Goal: Transaction & Acquisition: Purchase product/service

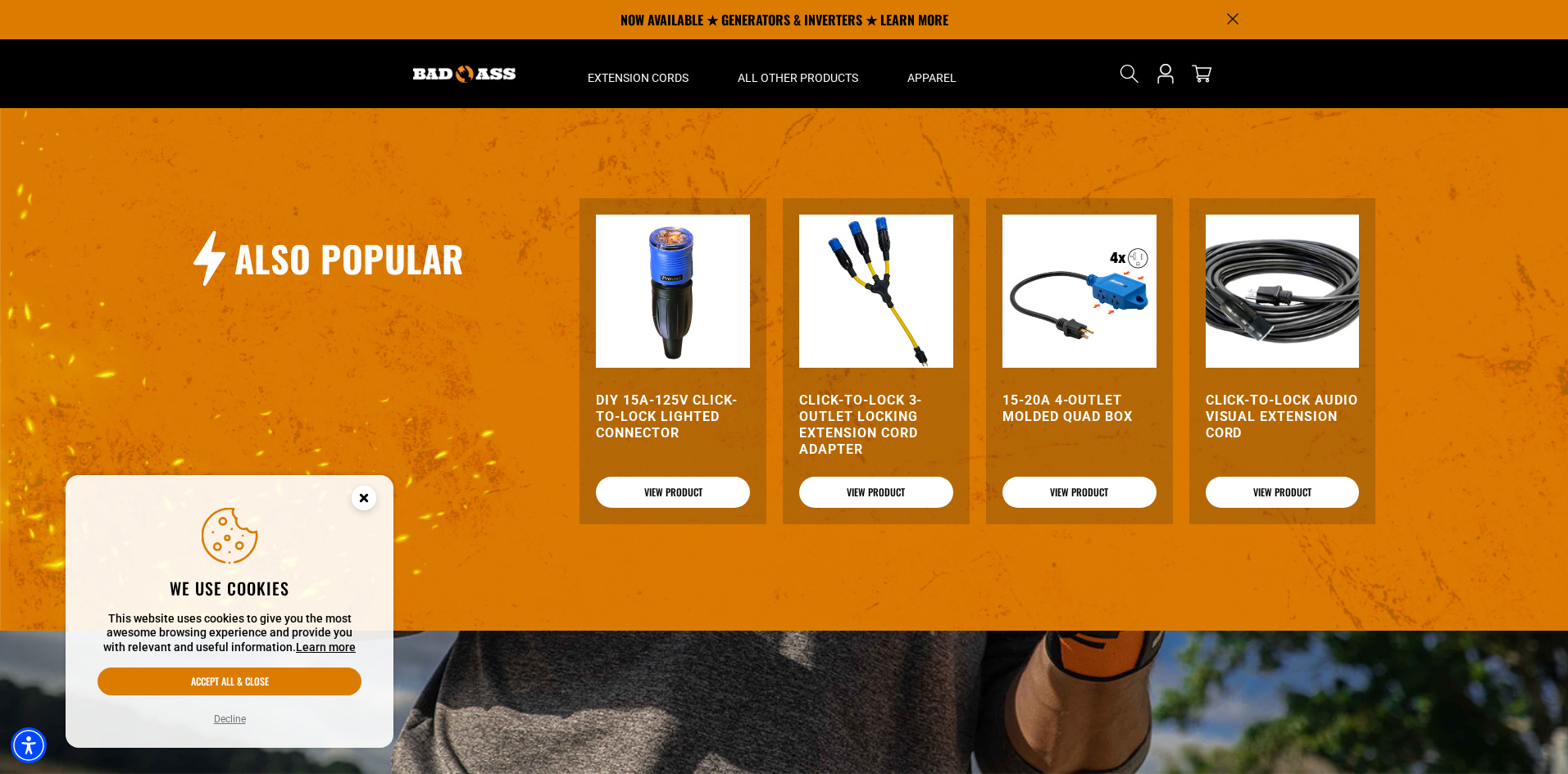
scroll to position [1885, 0]
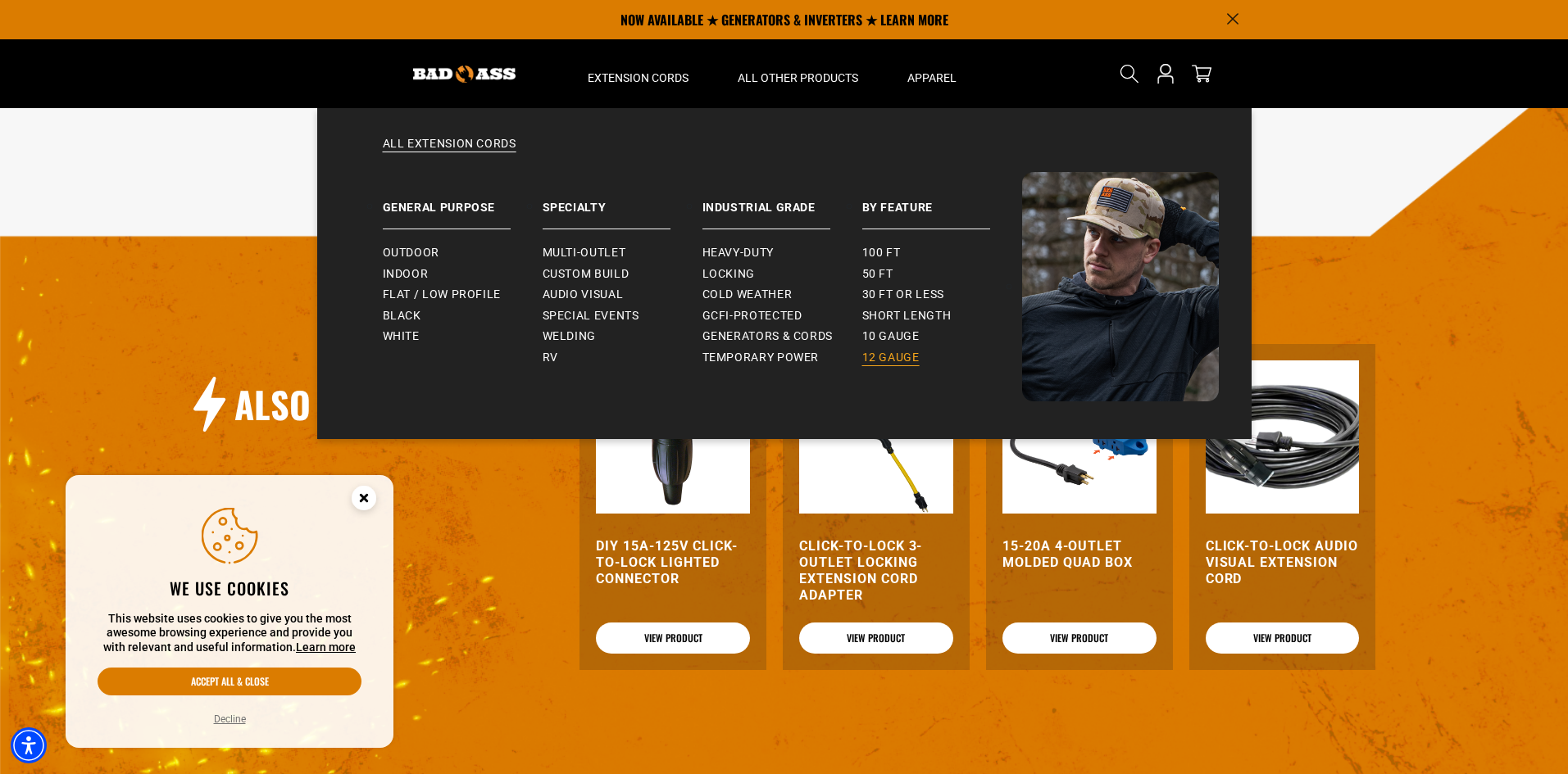
click at [911, 351] on span "12 gauge" at bounding box center [890, 358] width 58 height 15
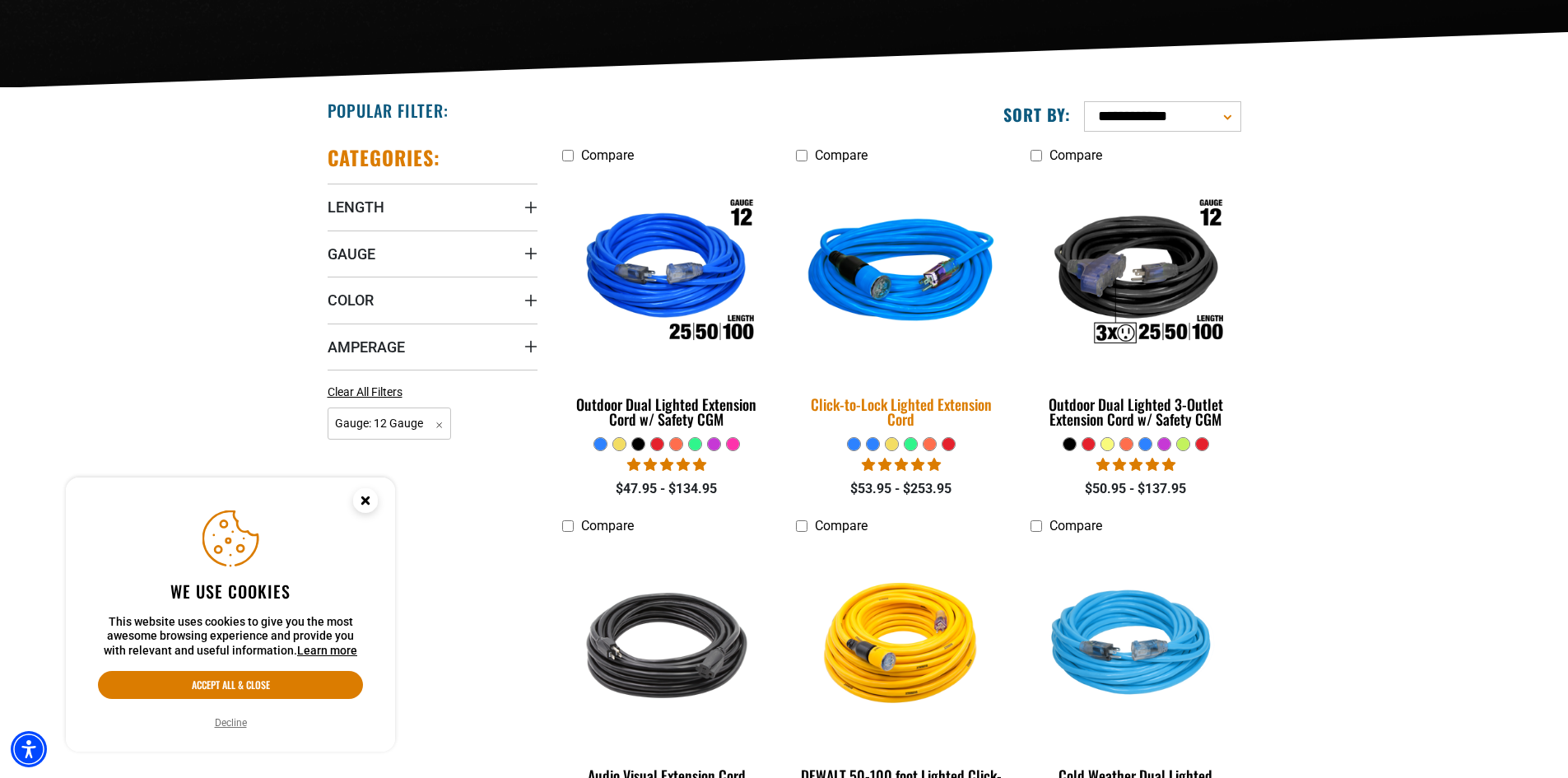
scroll to position [412, 0]
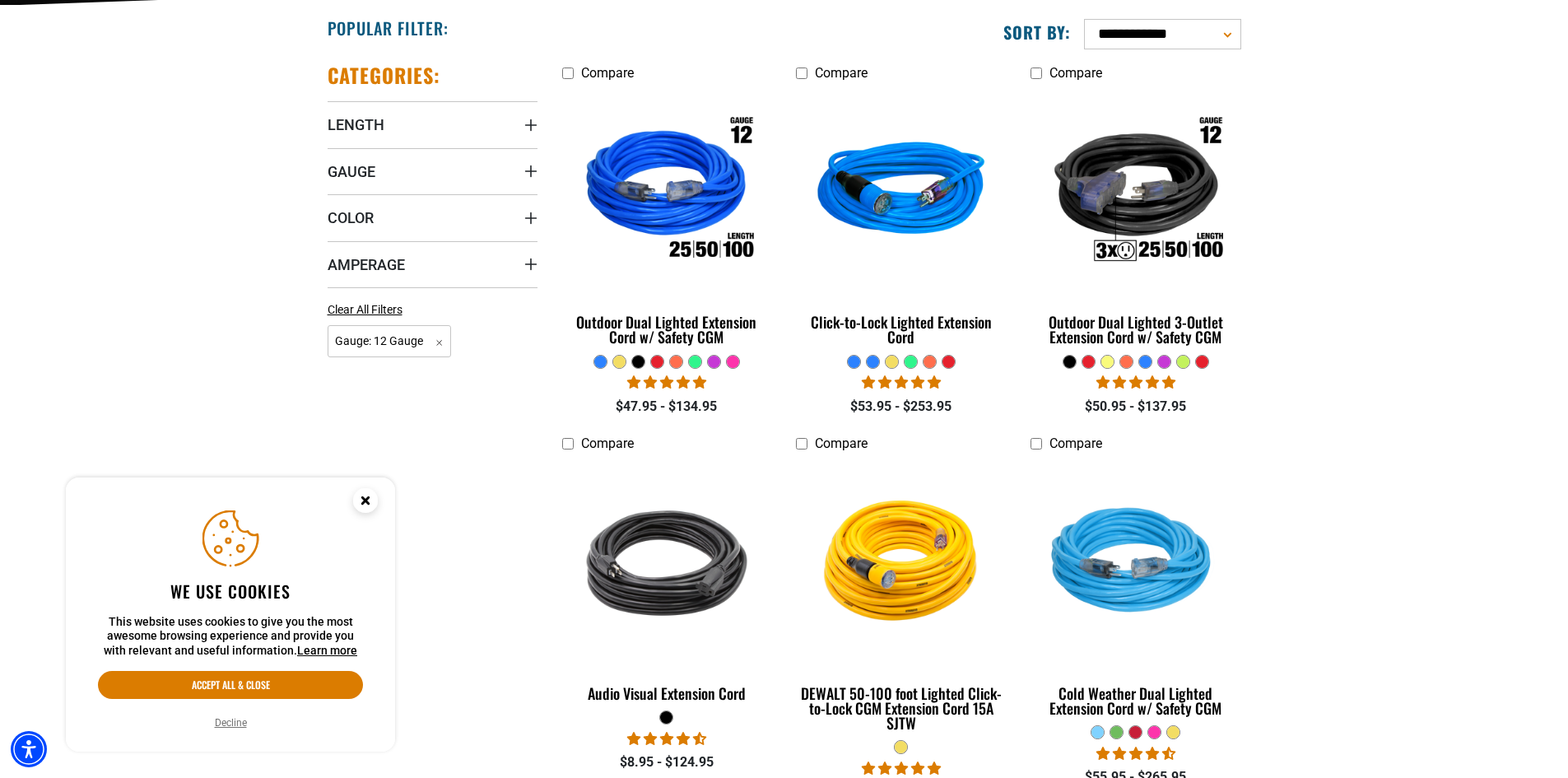
click at [369, 495] on circle "Close this option" at bounding box center [365, 500] width 25 height 25
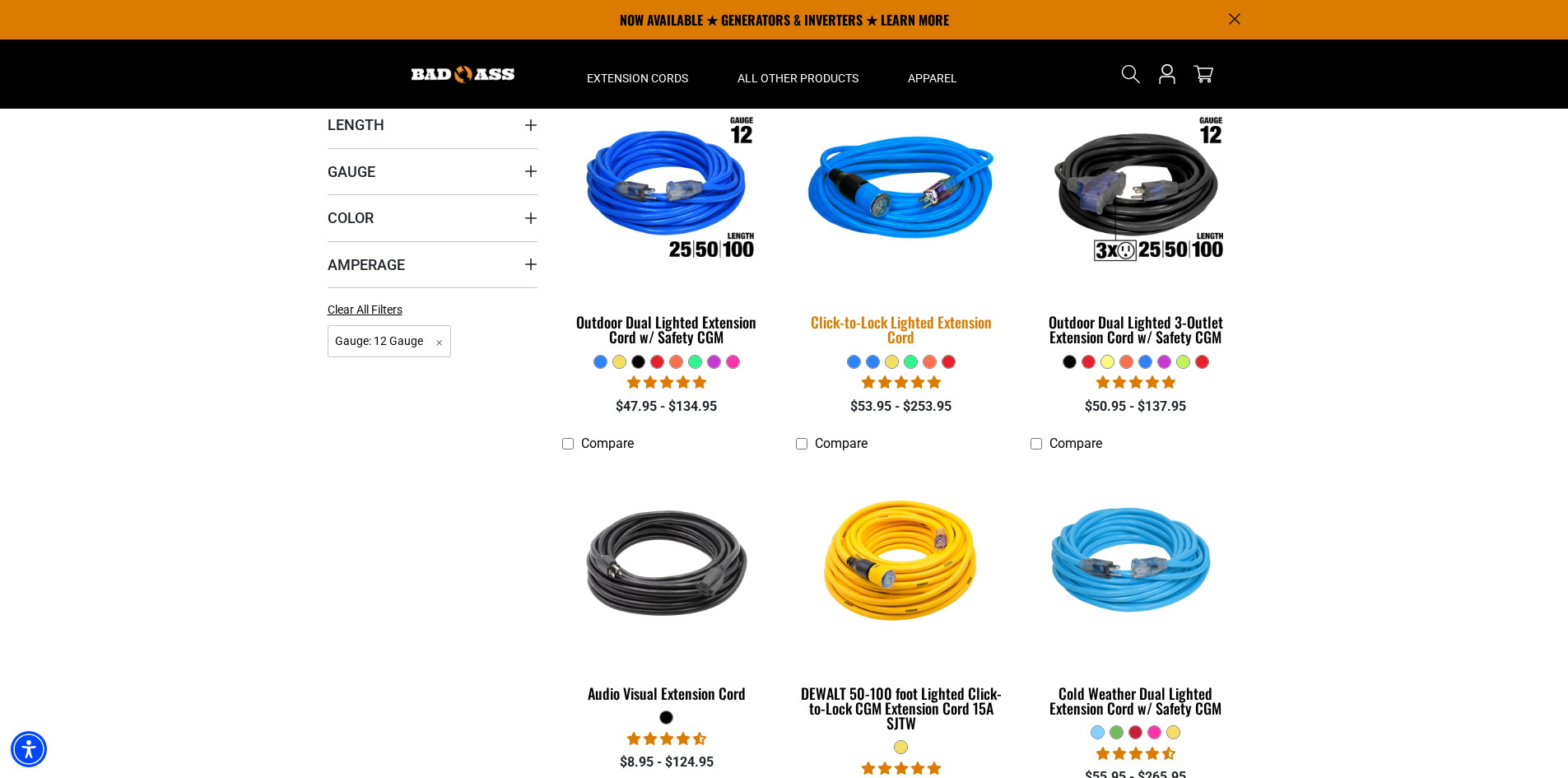
click at [902, 316] on div "Click-to-Lock Lighted Extension Cord" at bounding box center [900, 329] width 210 height 29
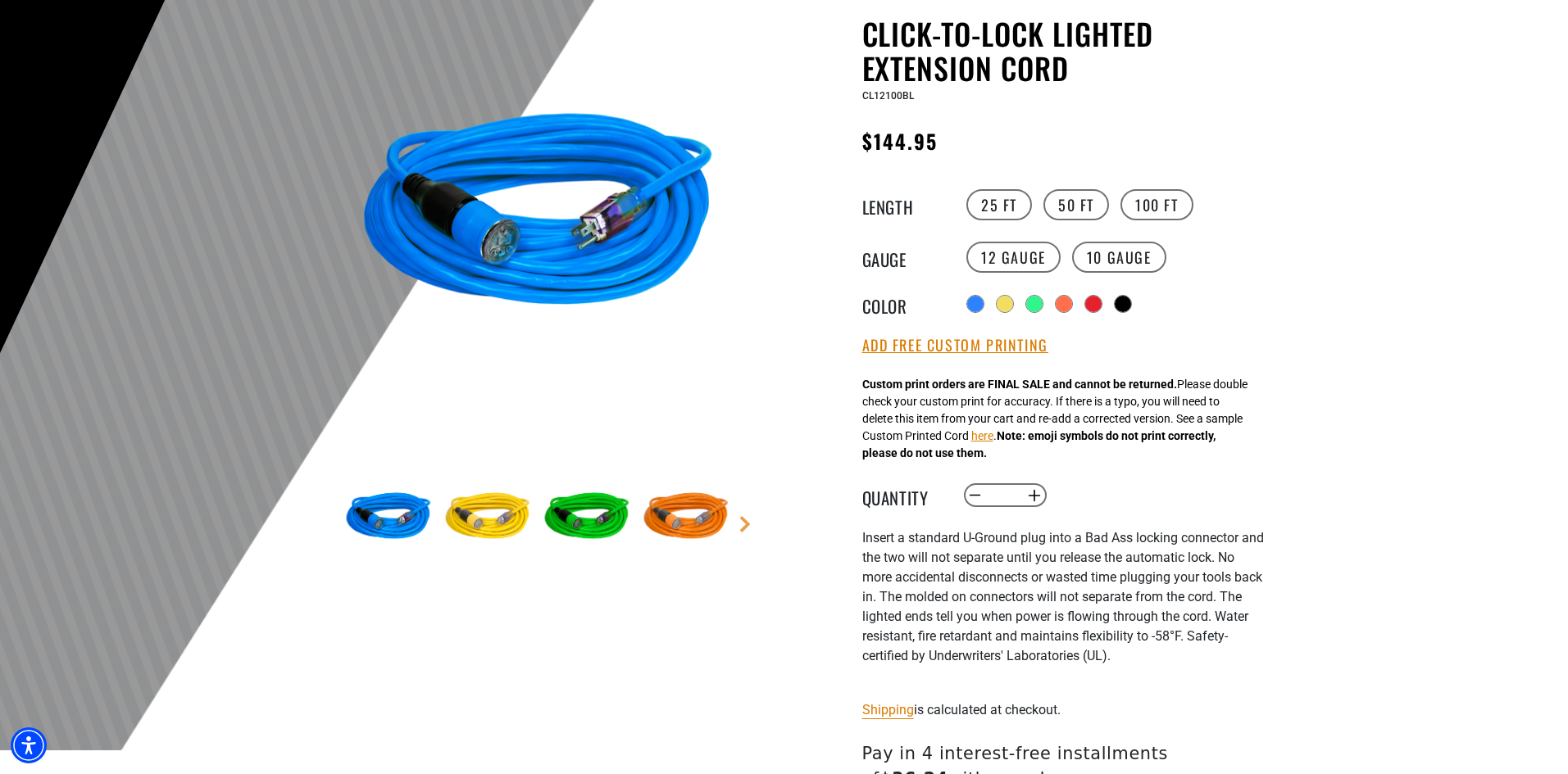
scroll to position [164, 0]
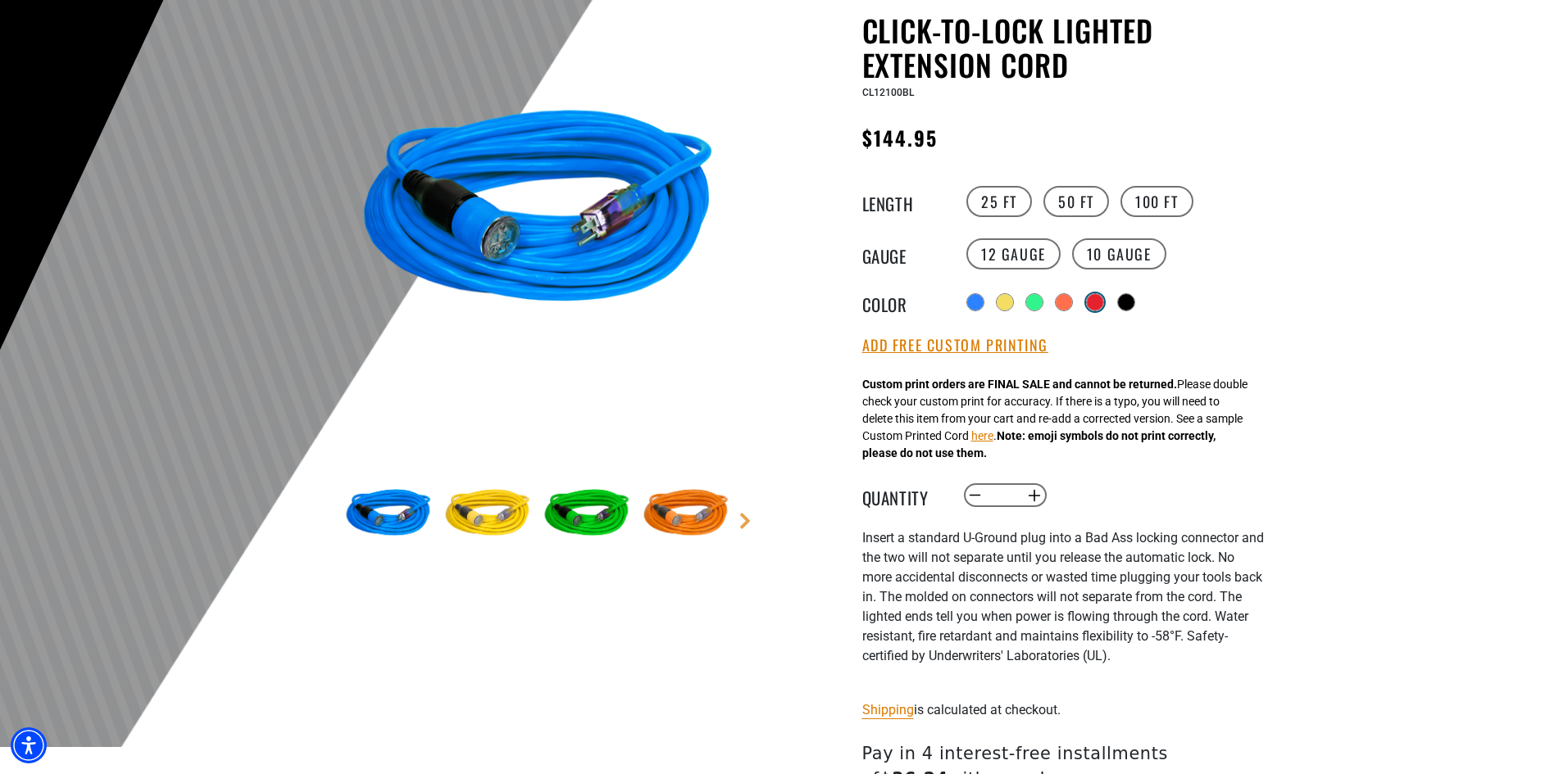
click at [1096, 303] on div at bounding box center [1095, 302] width 16 height 16
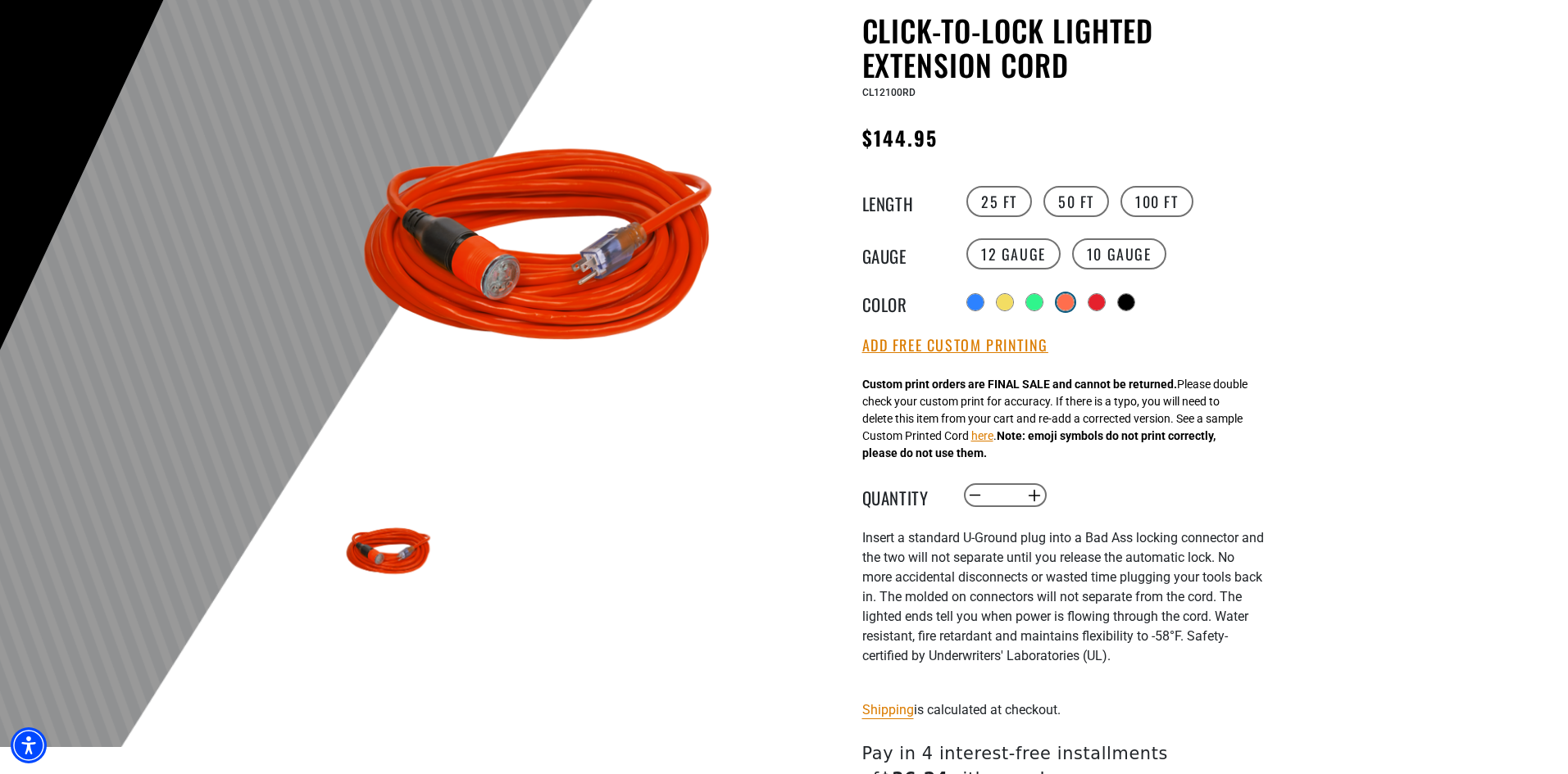
click at [1066, 305] on div at bounding box center [1066, 302] width 16 height 16
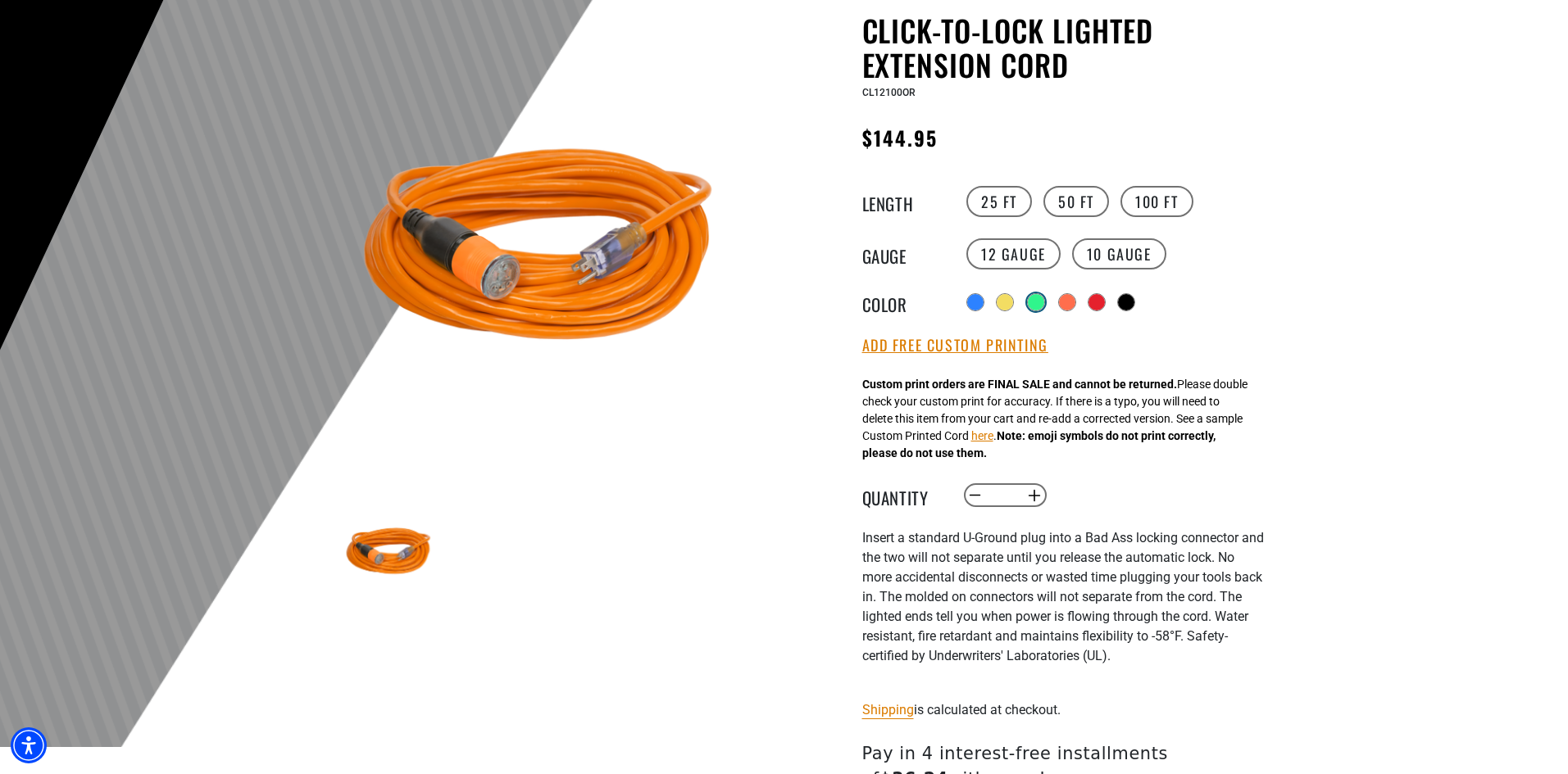
click at [1028, 303] on div at bounding box center [1037, 302] width 16 height 16
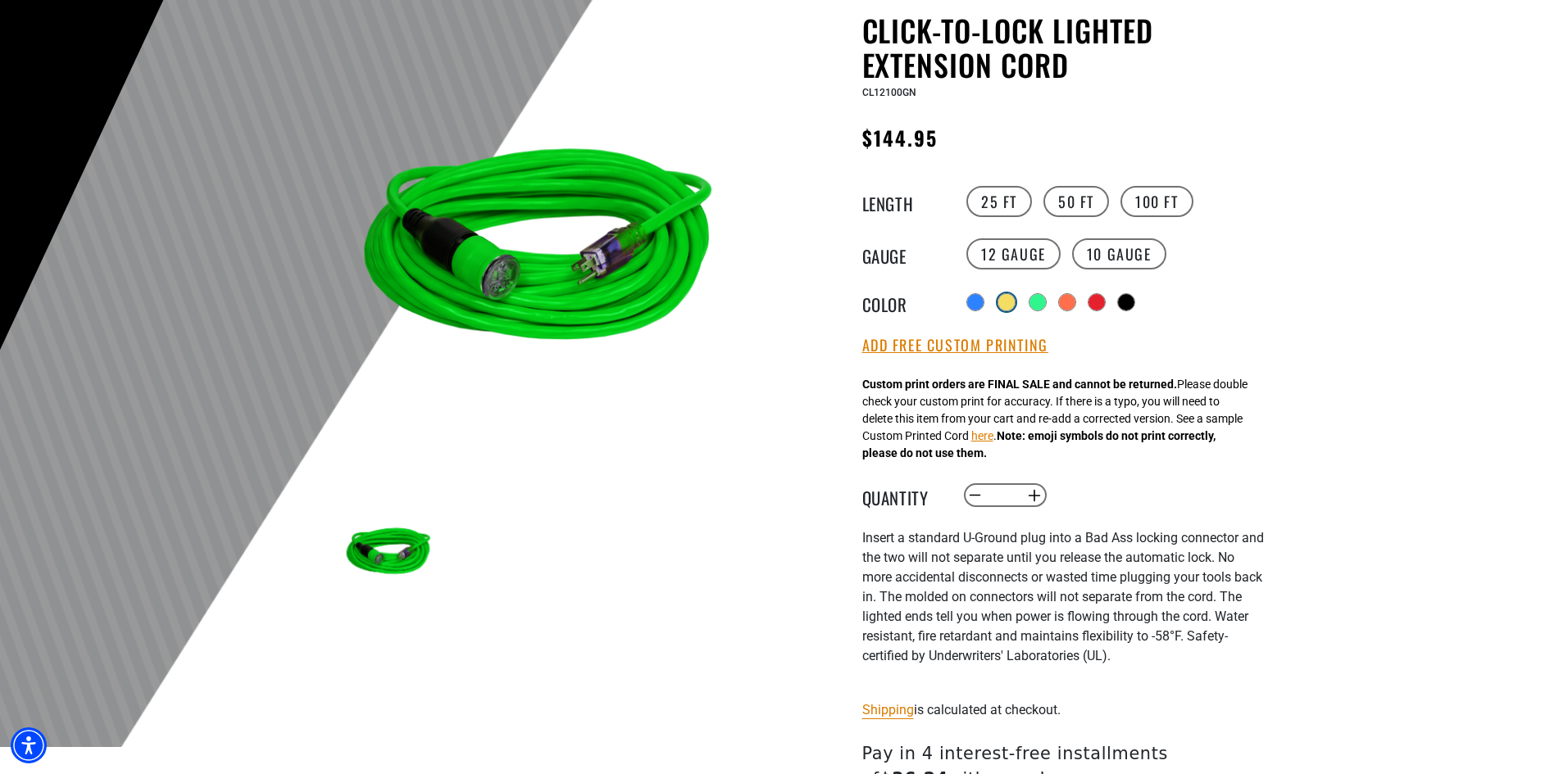
click at [998, 309] on div at bounding box center [1007, 302] width 18 height 18
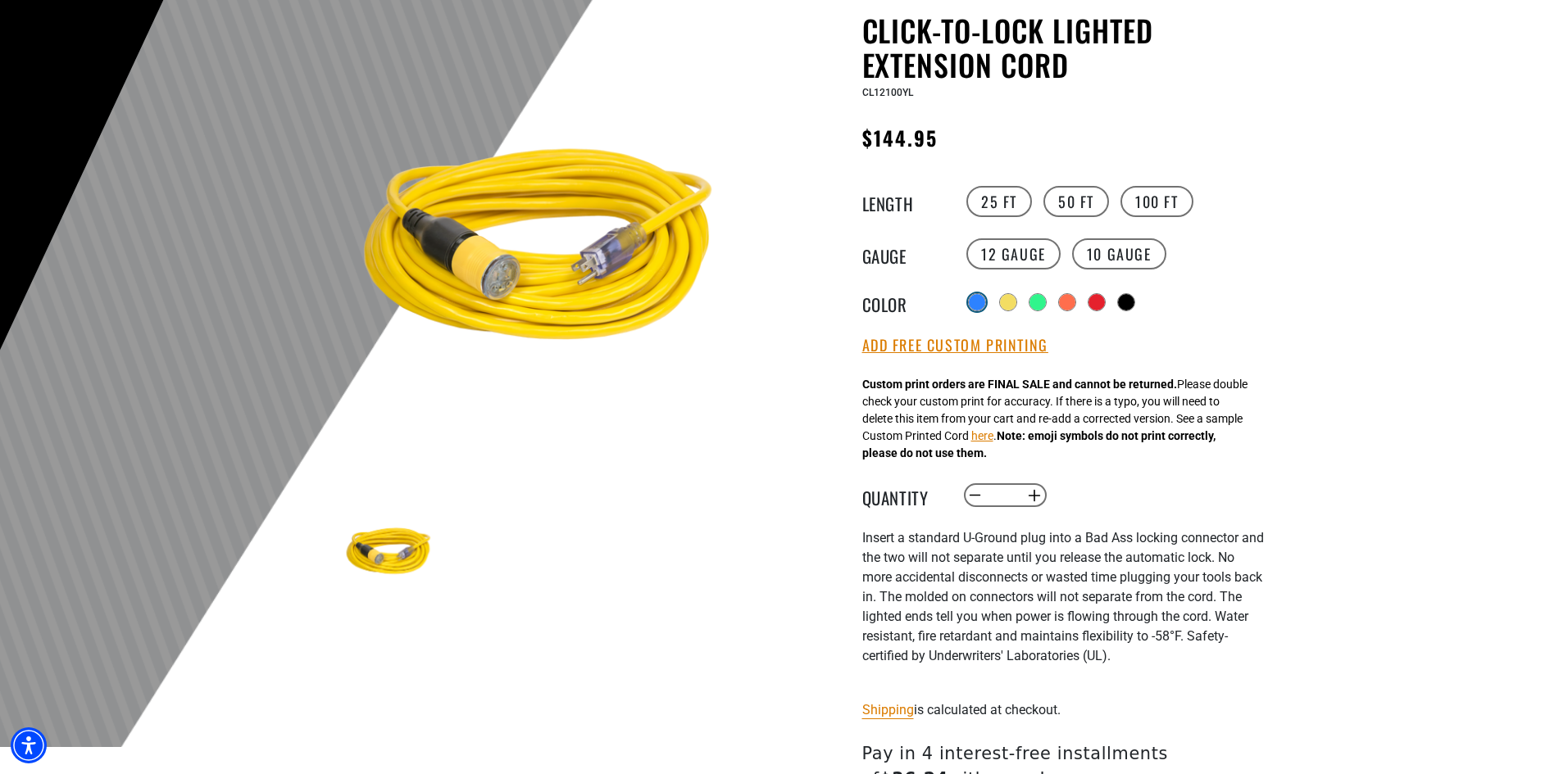
click at [982, 305] on div at bounding box center [977, 302] width 16 height 16
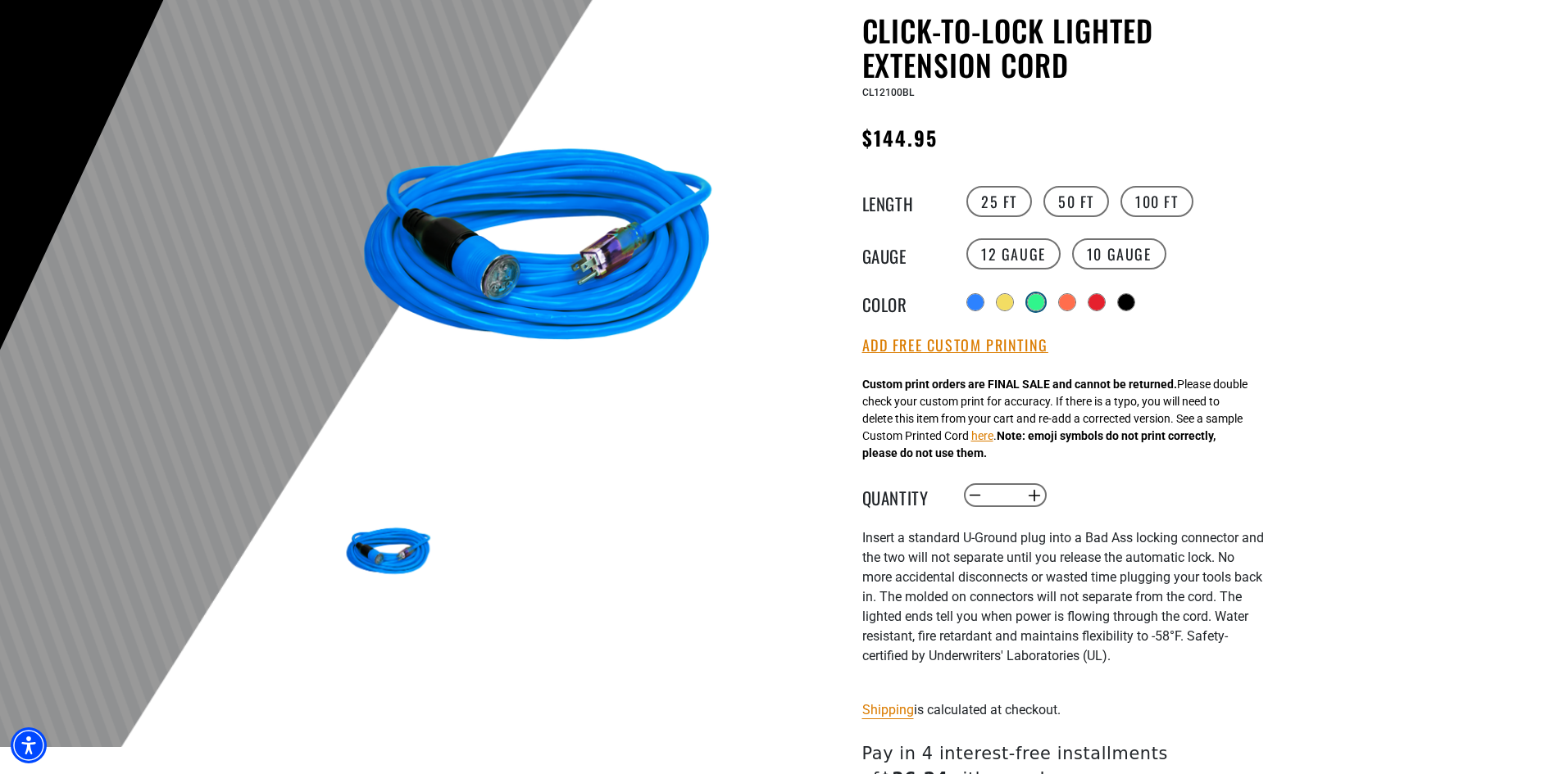
click at [1035, 303] on div at bounding box center [1037, 302] width 16 height 16
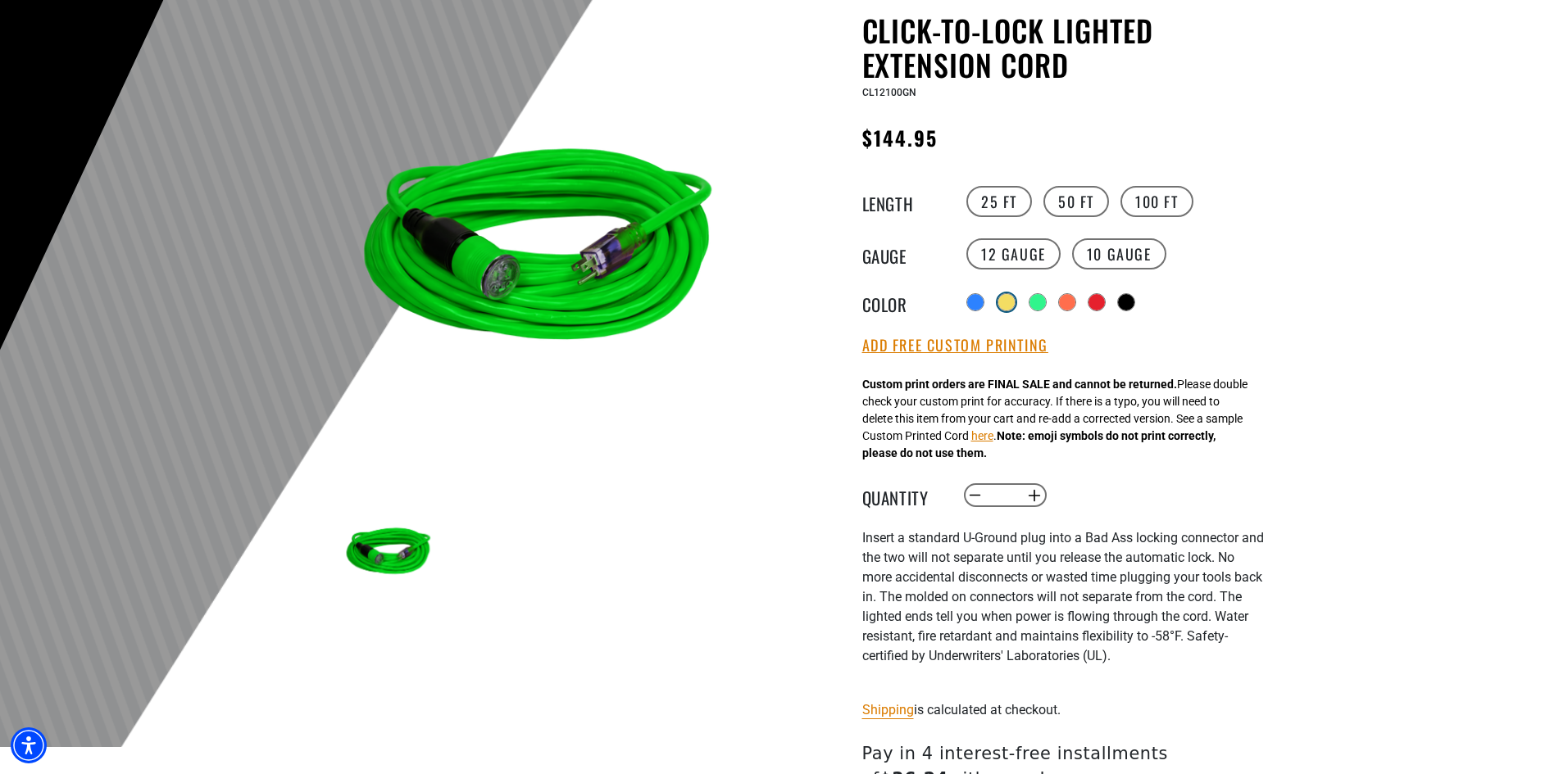
click at [1008, 299] on div at bounding box center [1006, 302] width 16 height 16
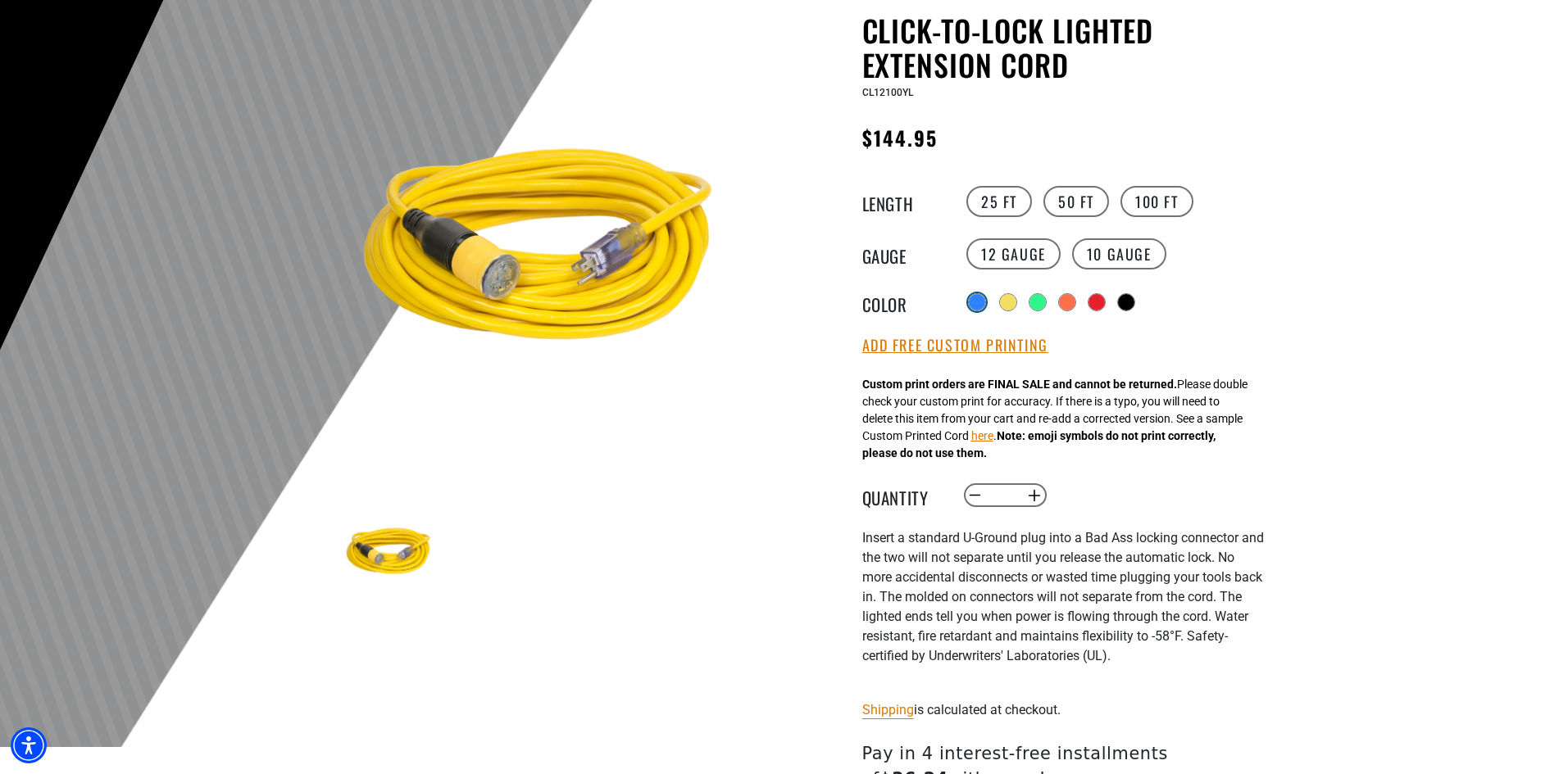
click at [980, 300] on div at bounding box center [977, 302] width 16 height 16
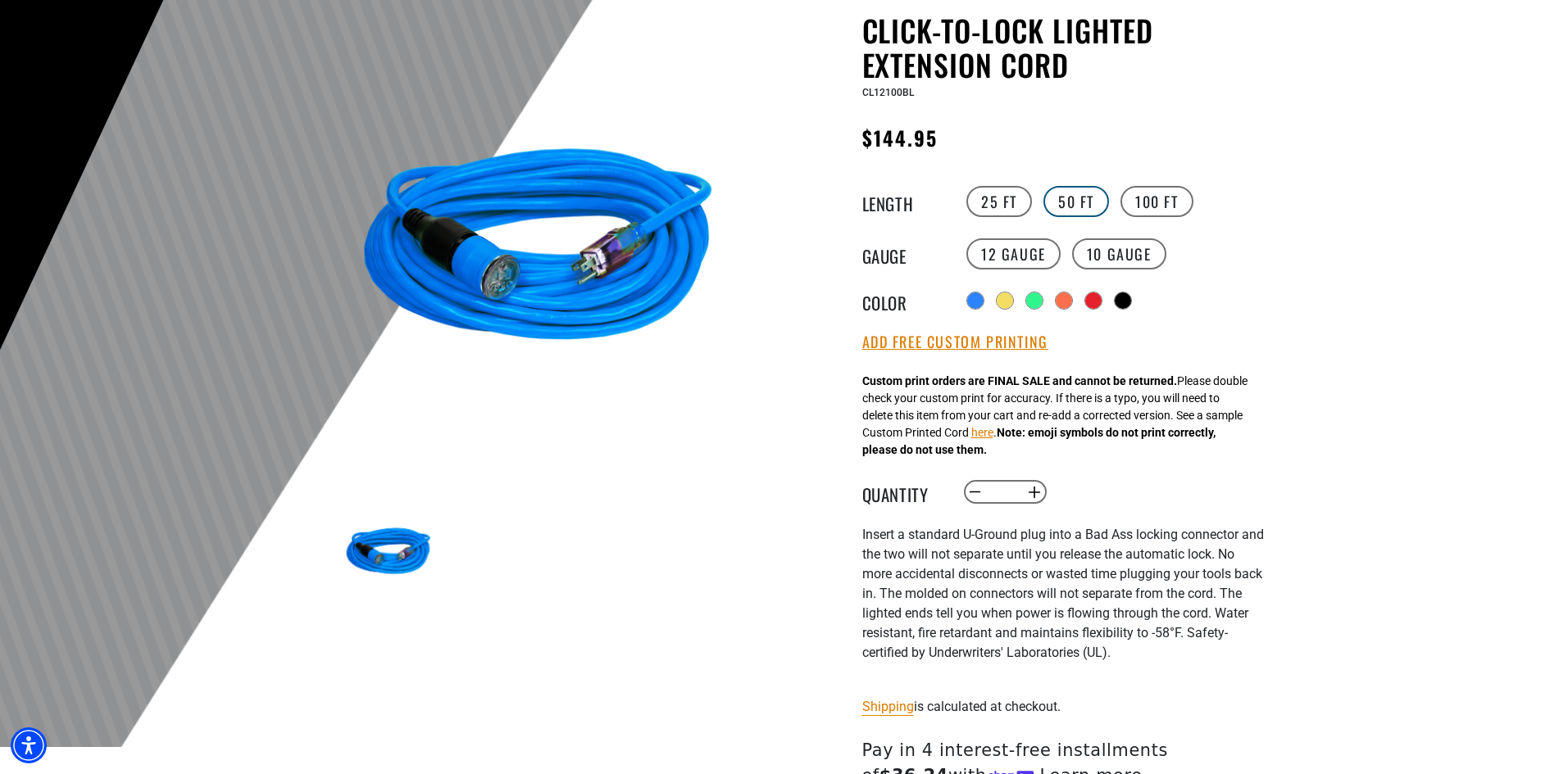
click at [1068, 195] on label "50 FT" at bounding box center [1077, 202] width 66 height 31
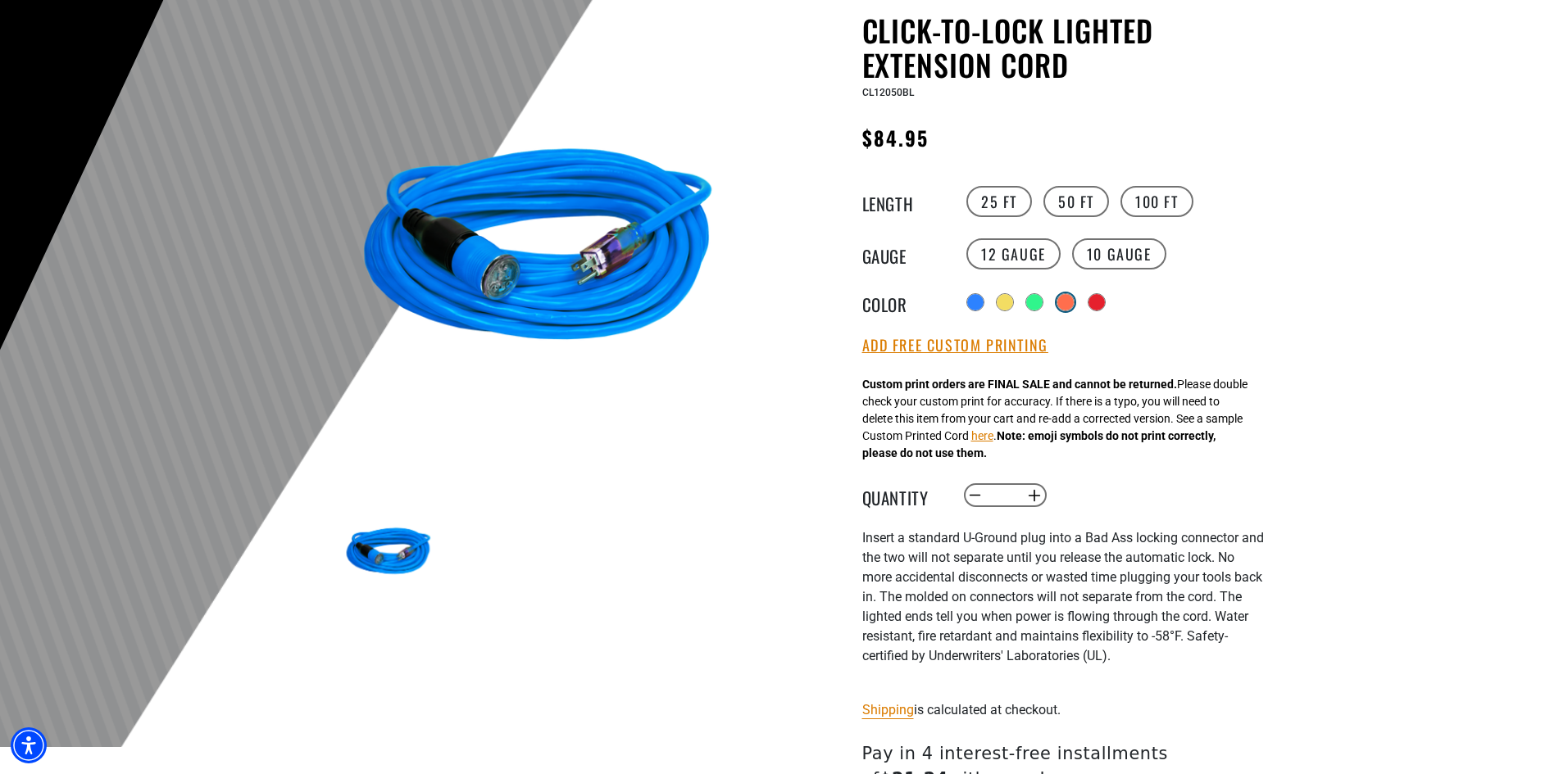
click at [1068, 301] on div at bounding box center [1066, 302] width 16 height 16
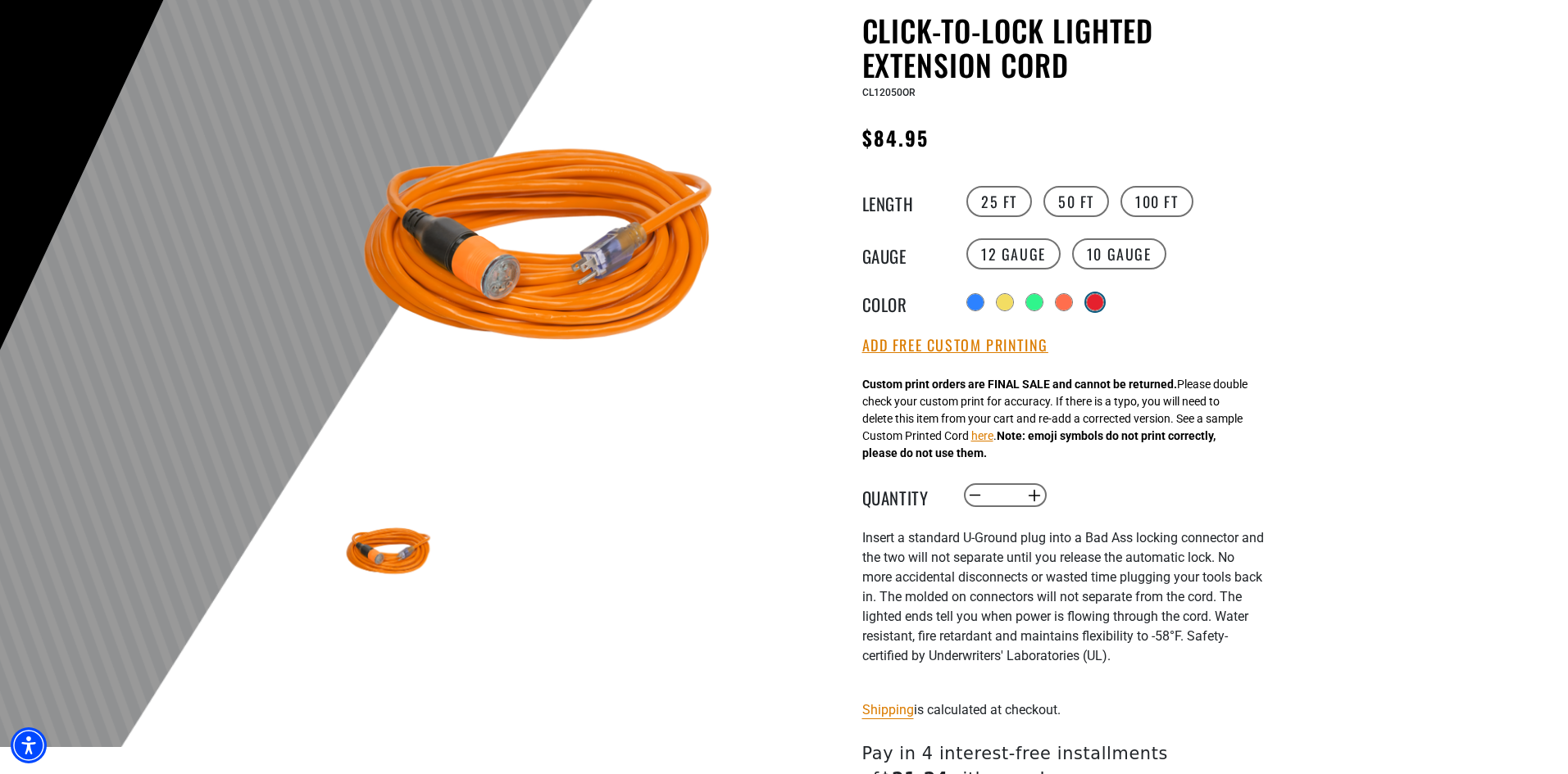
click at [1095, 300] on div at bounding box center [1095, 302] width 16 height 16
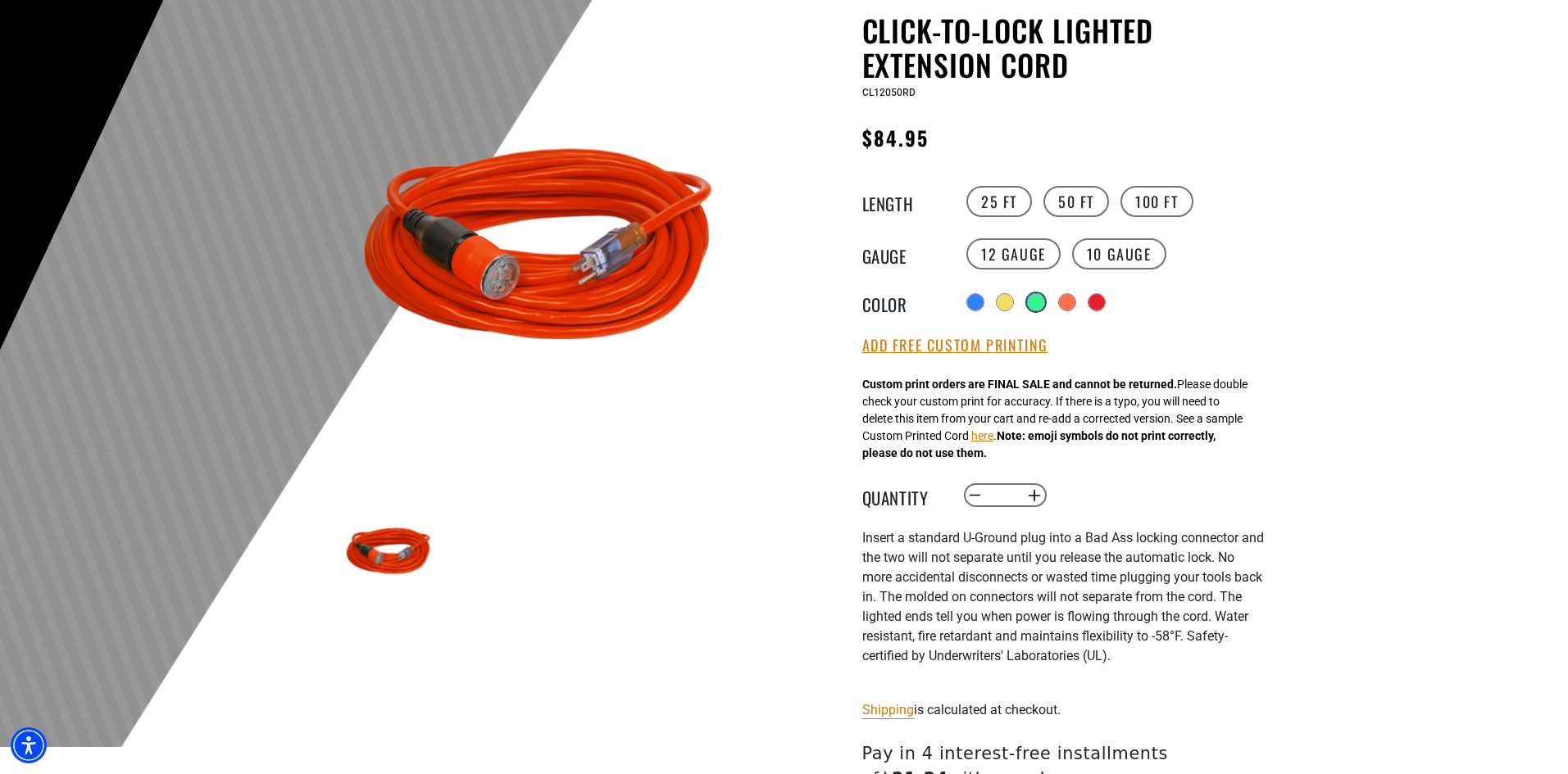
click at [1027, 297] on div at bounding box center [1037, 302] width 18 height 18
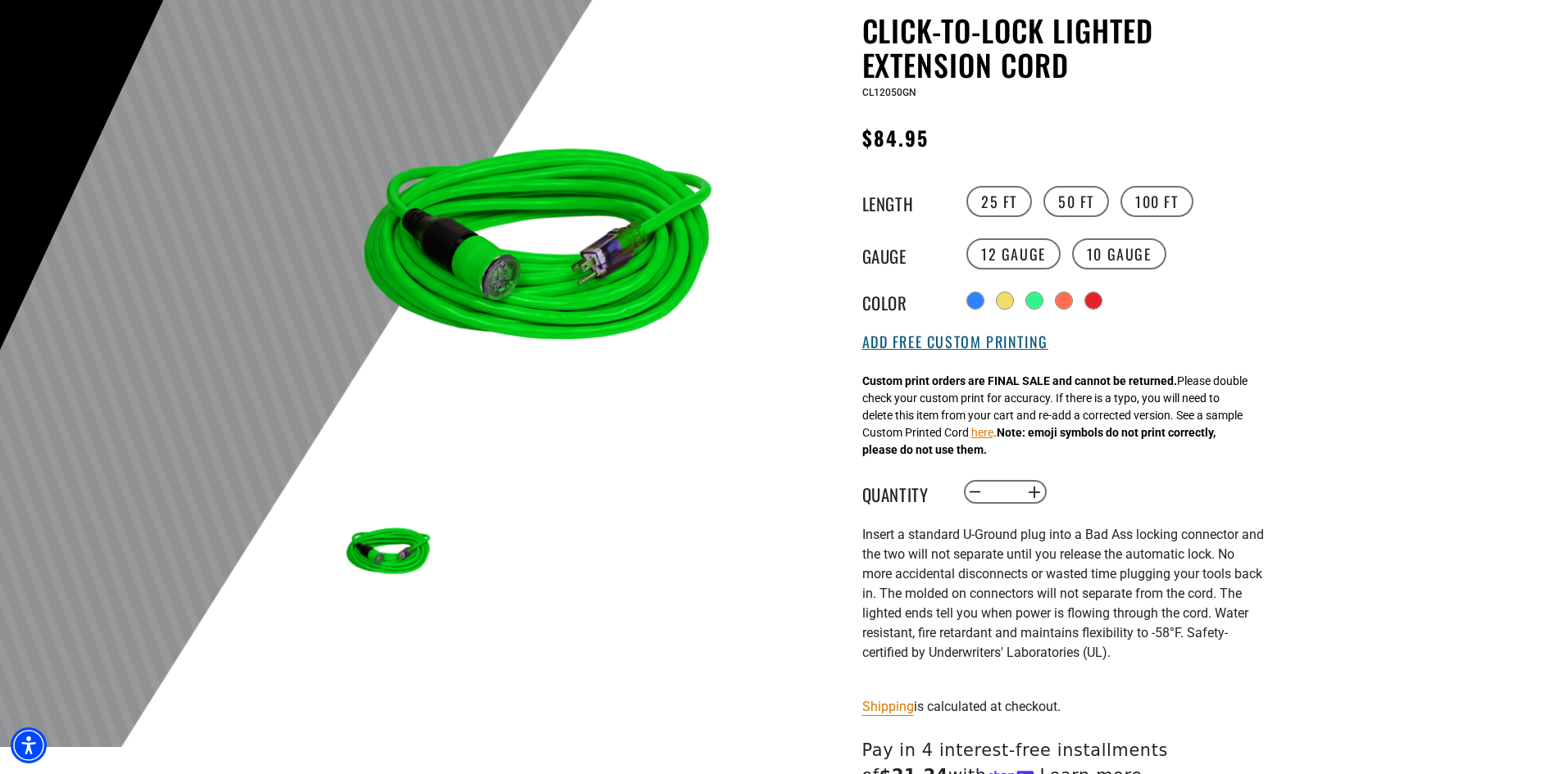
click at [1012, 350] on button "Add Free Custom Printing" at bounding box center [955, 342] width 186 height 18
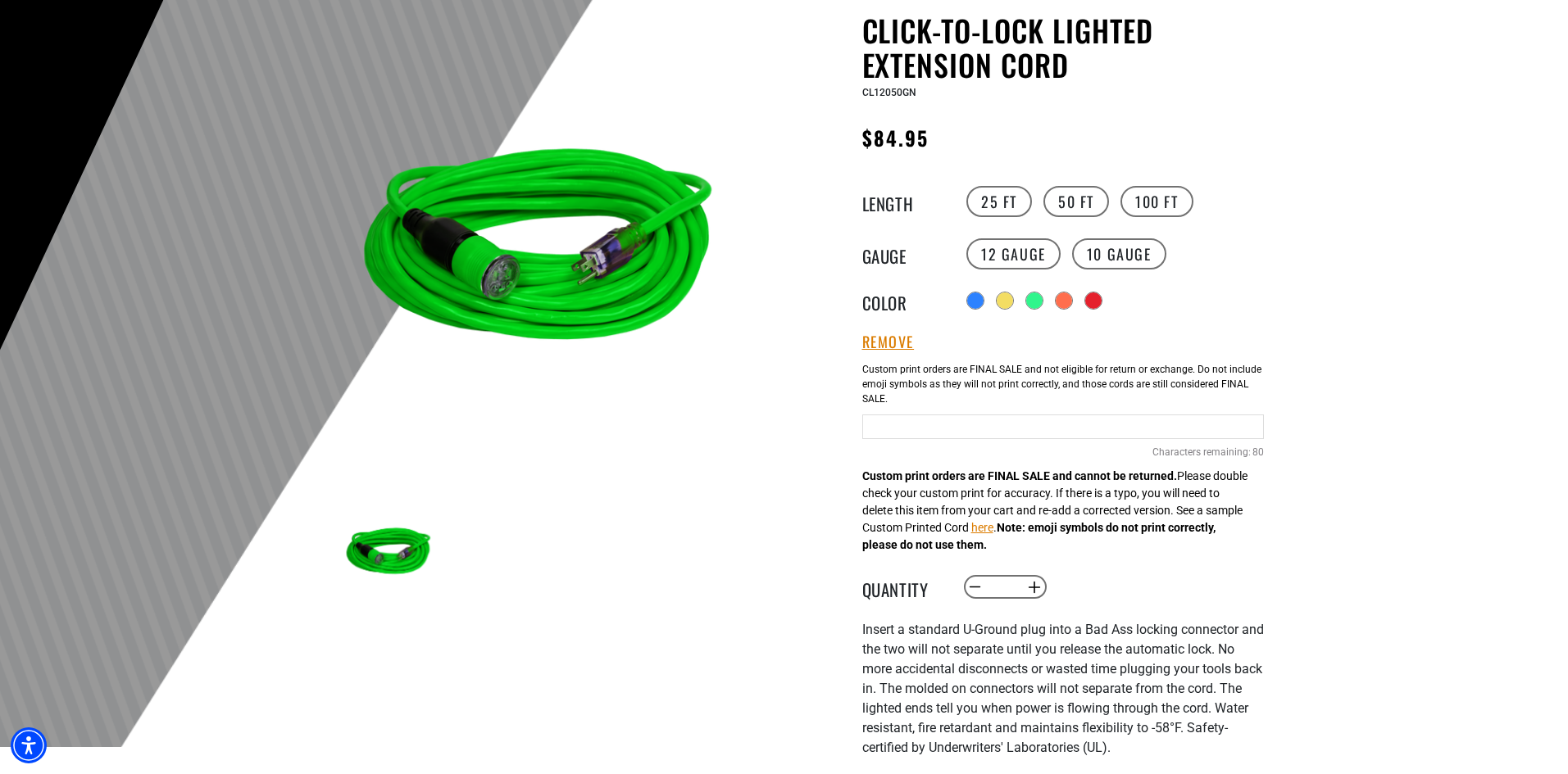
click at [952, 426] on input "text" at bounding box center [1063, 426] width 402 height 25
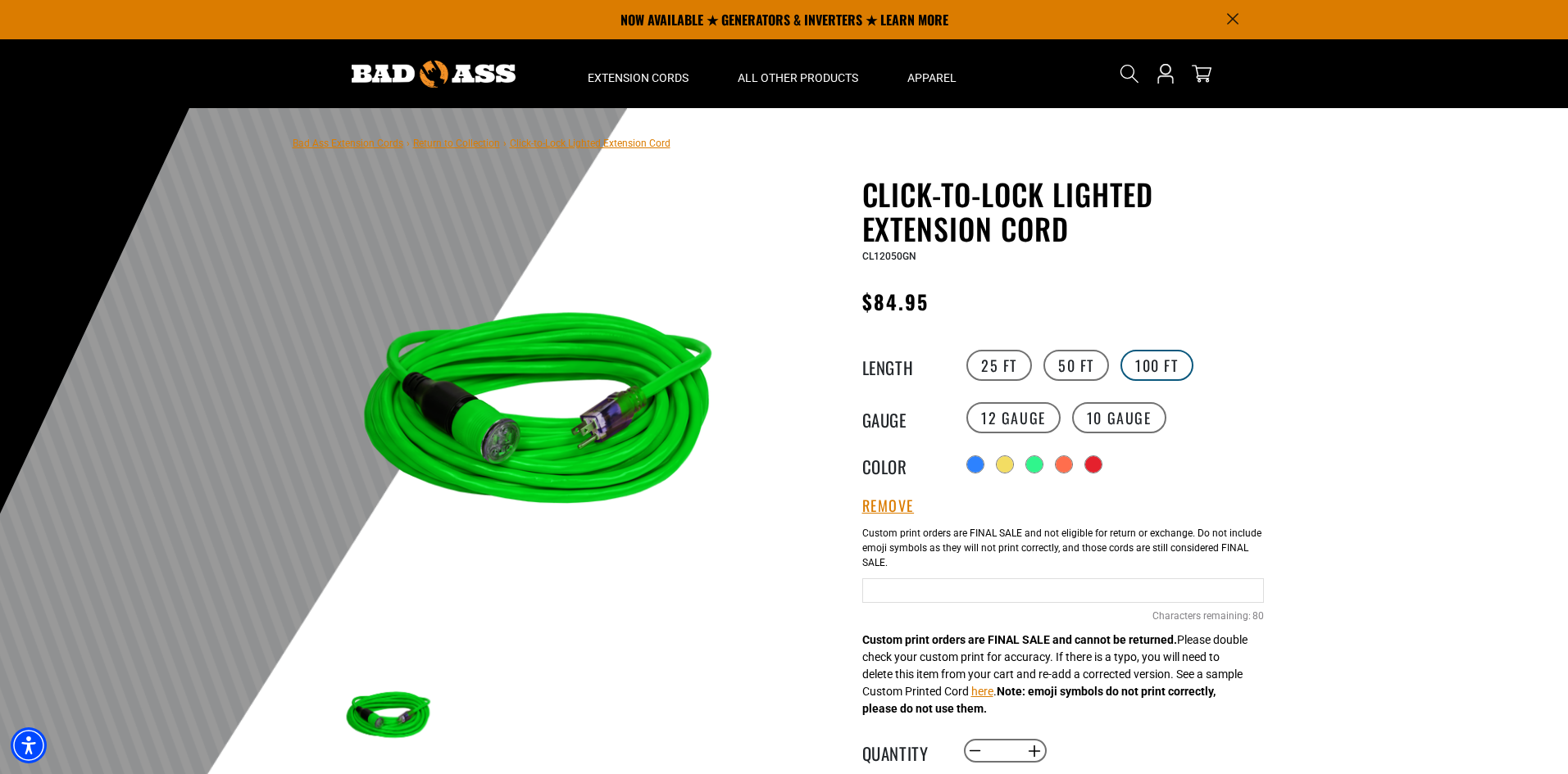
click at [1177, 361] on label "100 FT" at bounding box center [1157, 365] width 73 height 31
click at [1099, 362] on label "50 FT" at bounding box center [1077, 365] width 66 height 31
click at [1150, 374] on label "100 FT" at bounding box center [1157, 365] width 73 height 31
click at [986, 364] on label "25 FT" at bounding box center [999, 365] width 66 height 31
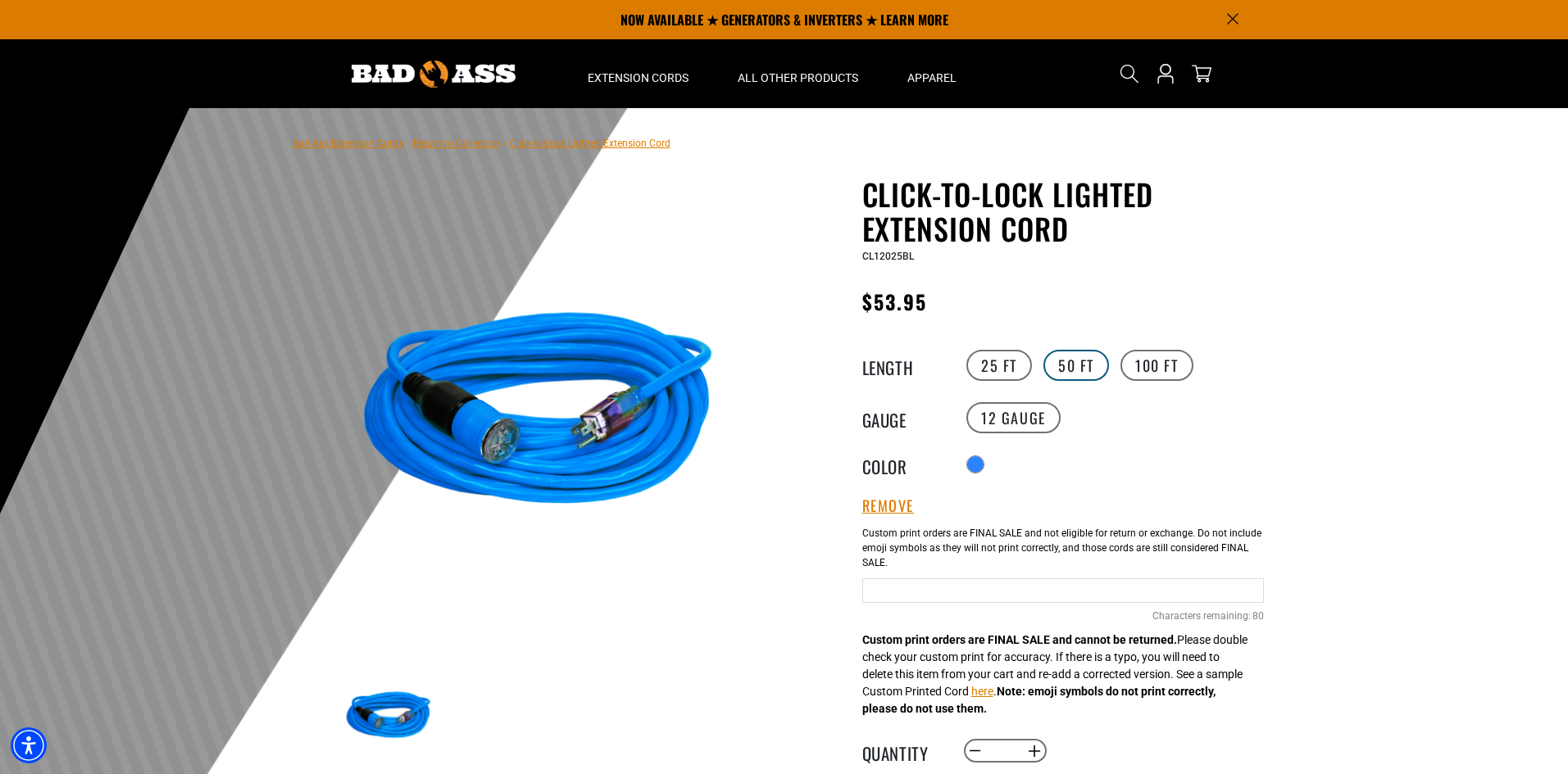
click at [1089, 357] on label "50 FT" at bounding box center [1077, 365] width 66 height 31
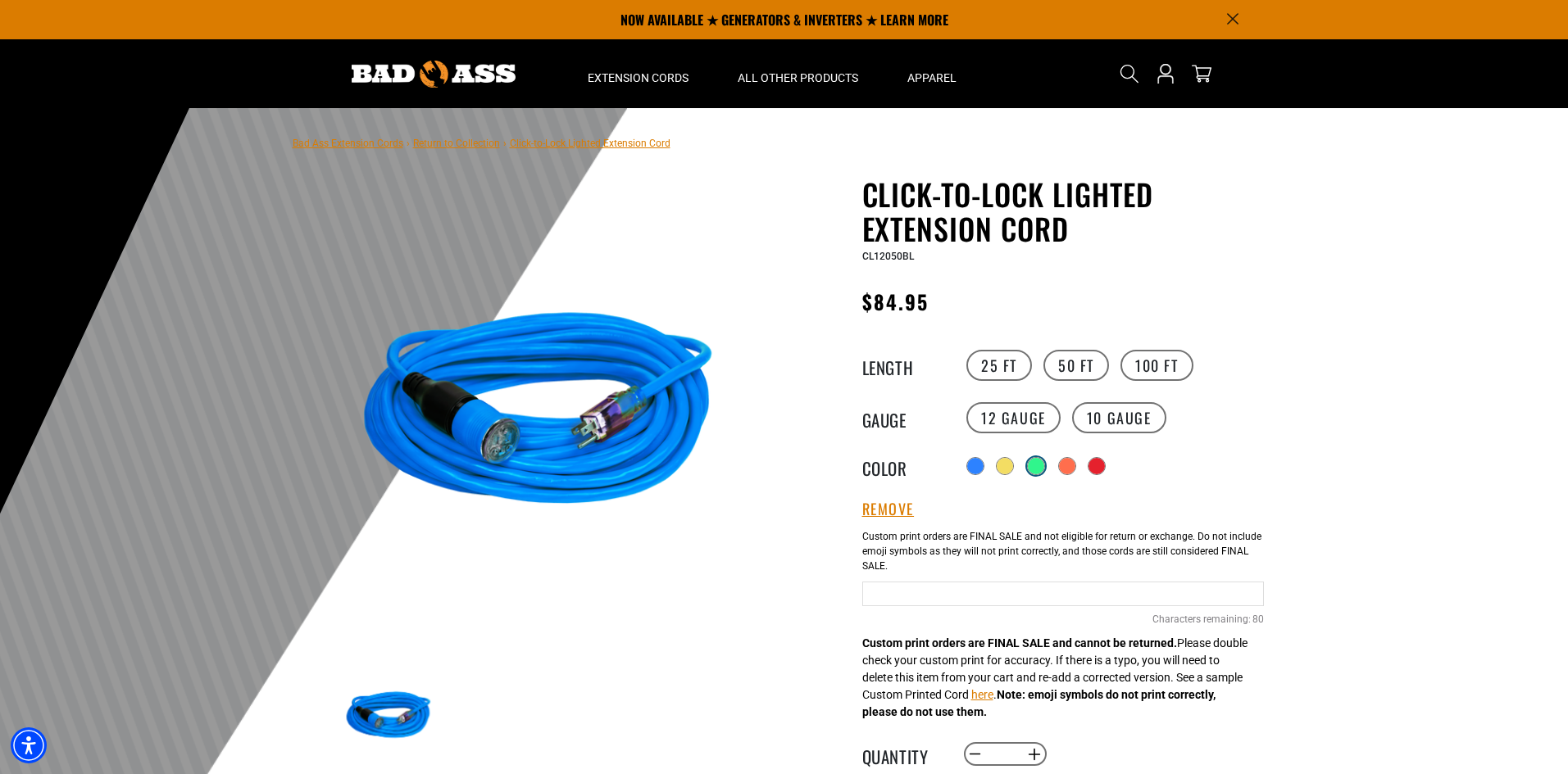
click at [1046, 460] on div at bounding box center [1037, 466] width 18 height 18
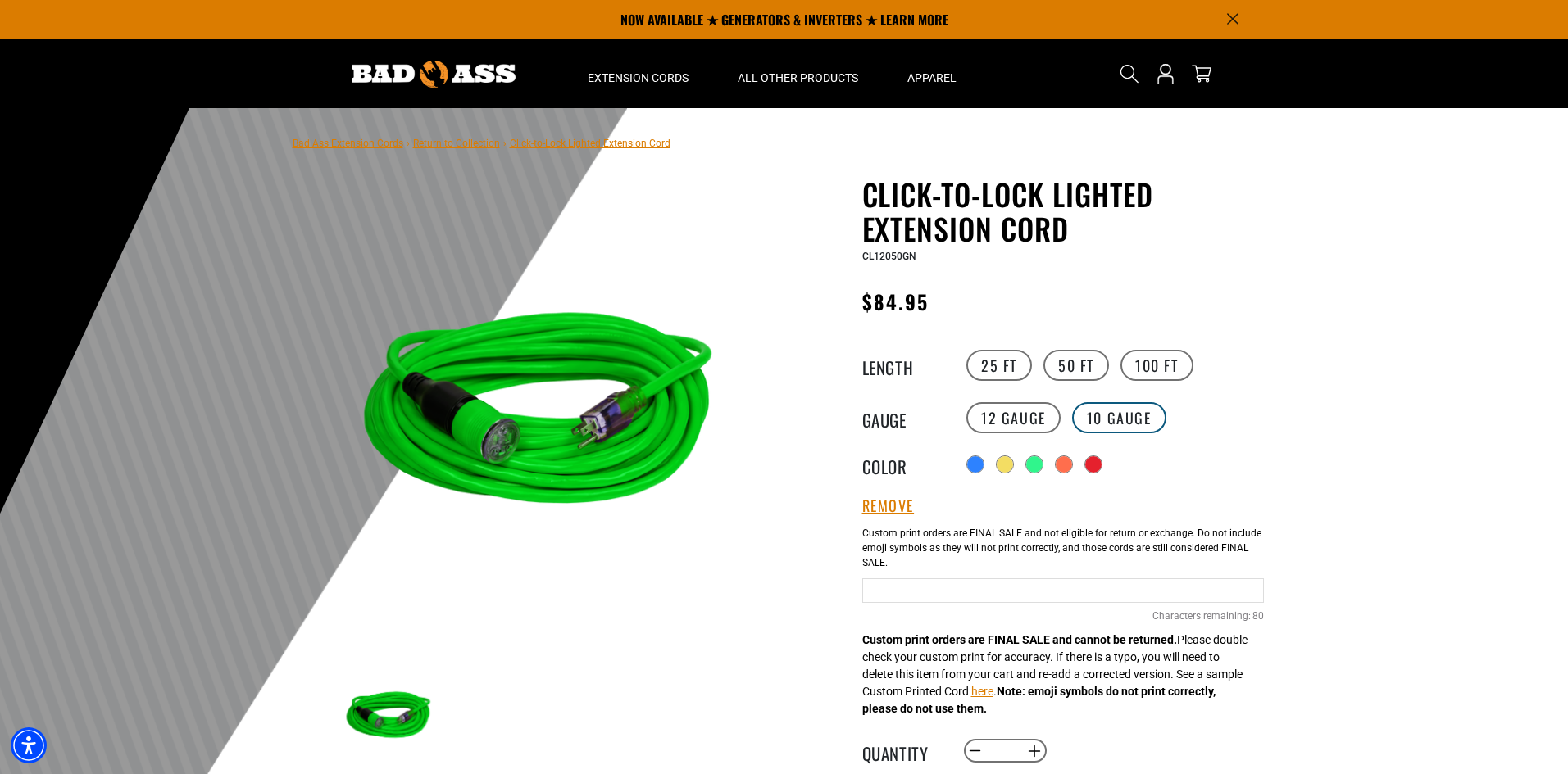
click at [1137, 410] on label "10 Gauge" at bounding box center [1119, 418] width 94 height 31
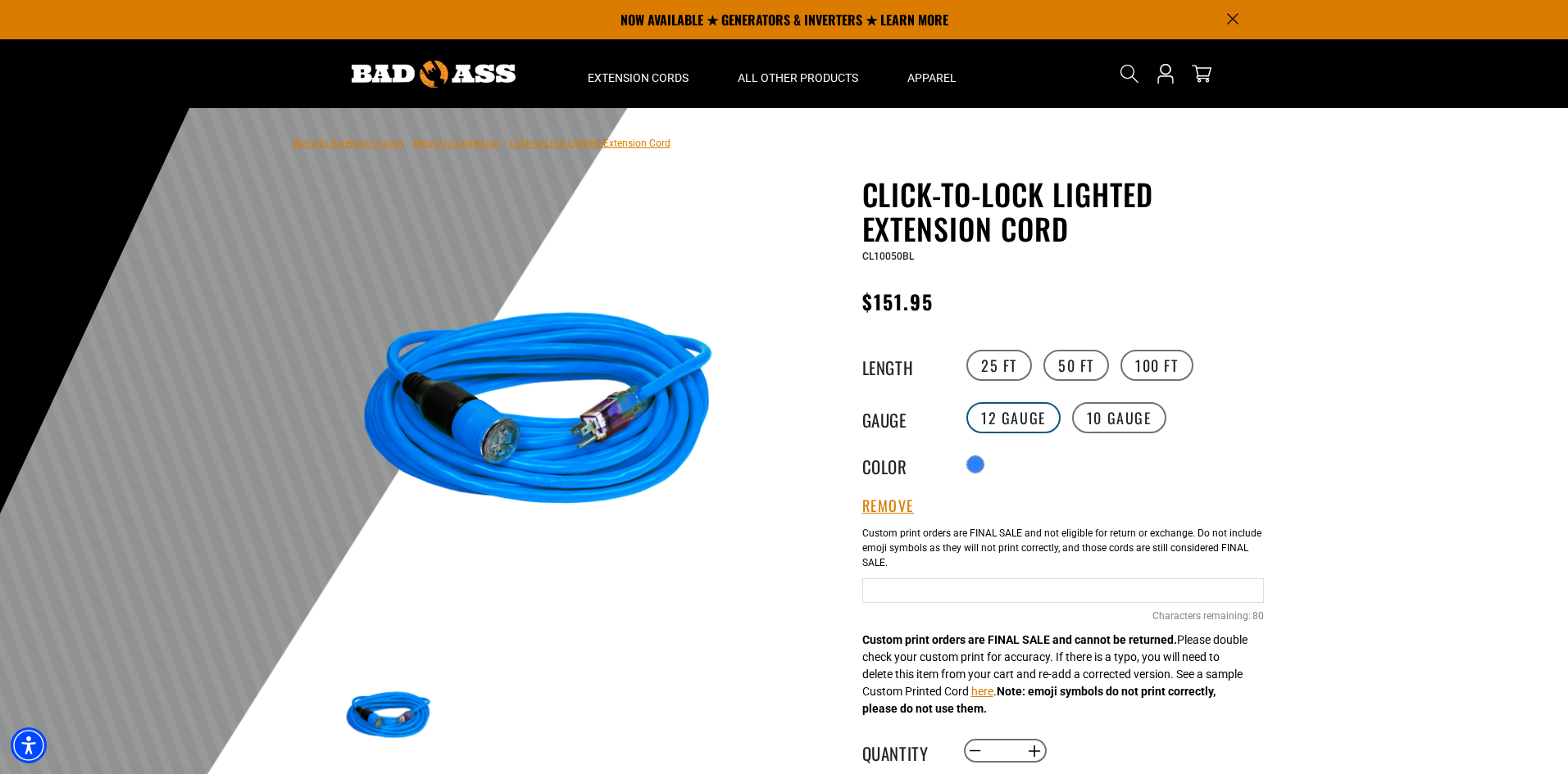
click at [1044, 420] on label "12 Gauge" at bounding box center [1013, 418] width 94 height 31
click at [1031, 465] on label "Radio button" at bounding box center [1036, 465] width 21 height 21
